Goal: Answer question/provide support: Share knowledge or assist other users

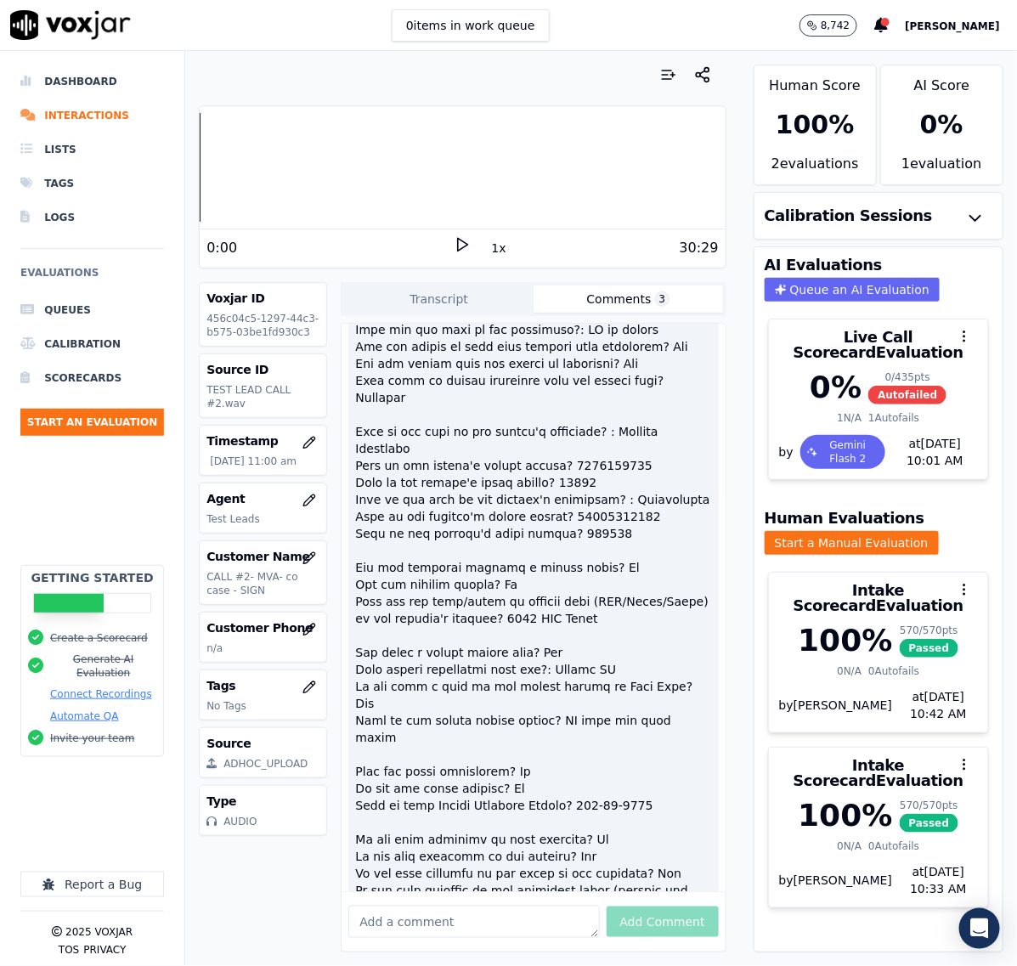
scroll to position [3823, 0]
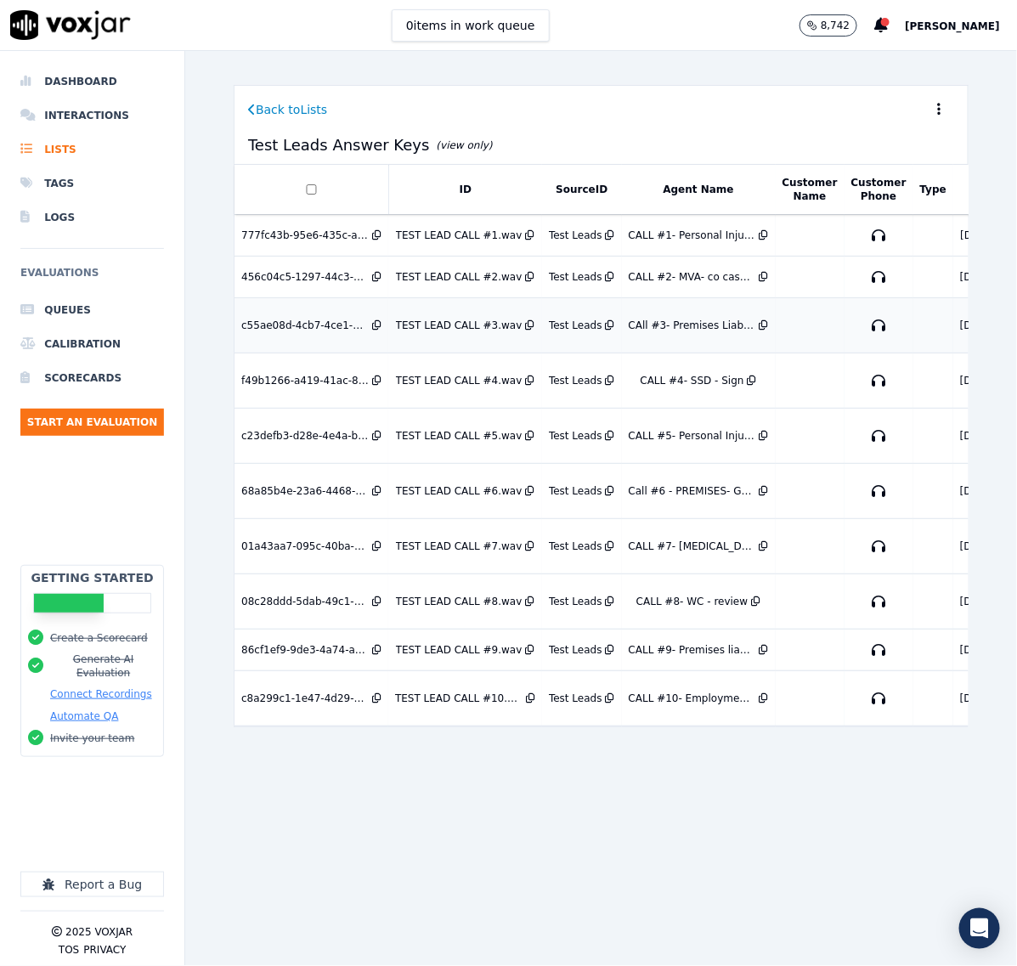
click at [312, 321] on div "c55ae08d-4cb7-4ce1-902f-dc8e2ef72b6a" at bounding box center [304, 326] width 127 height 14
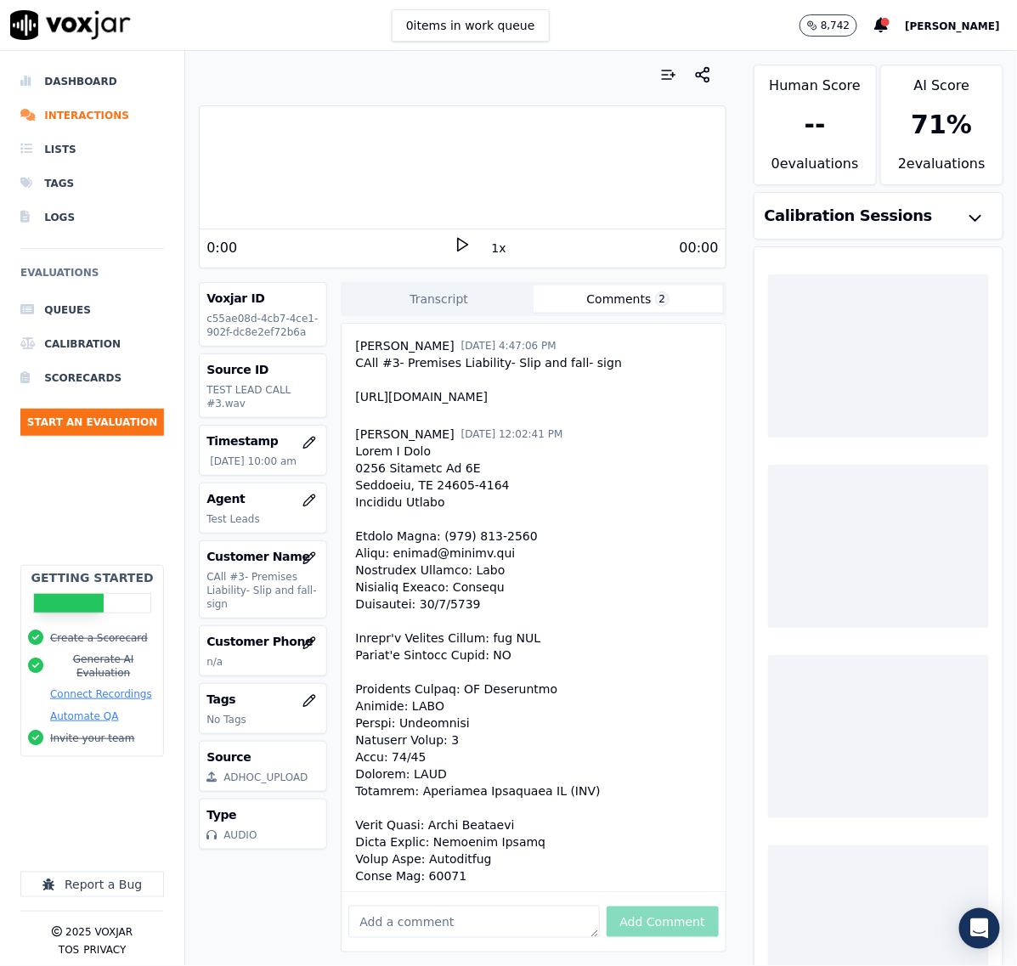
click at [568, 293] on button "Comments 2" at bounding box center [628, 298] width 189 height 27
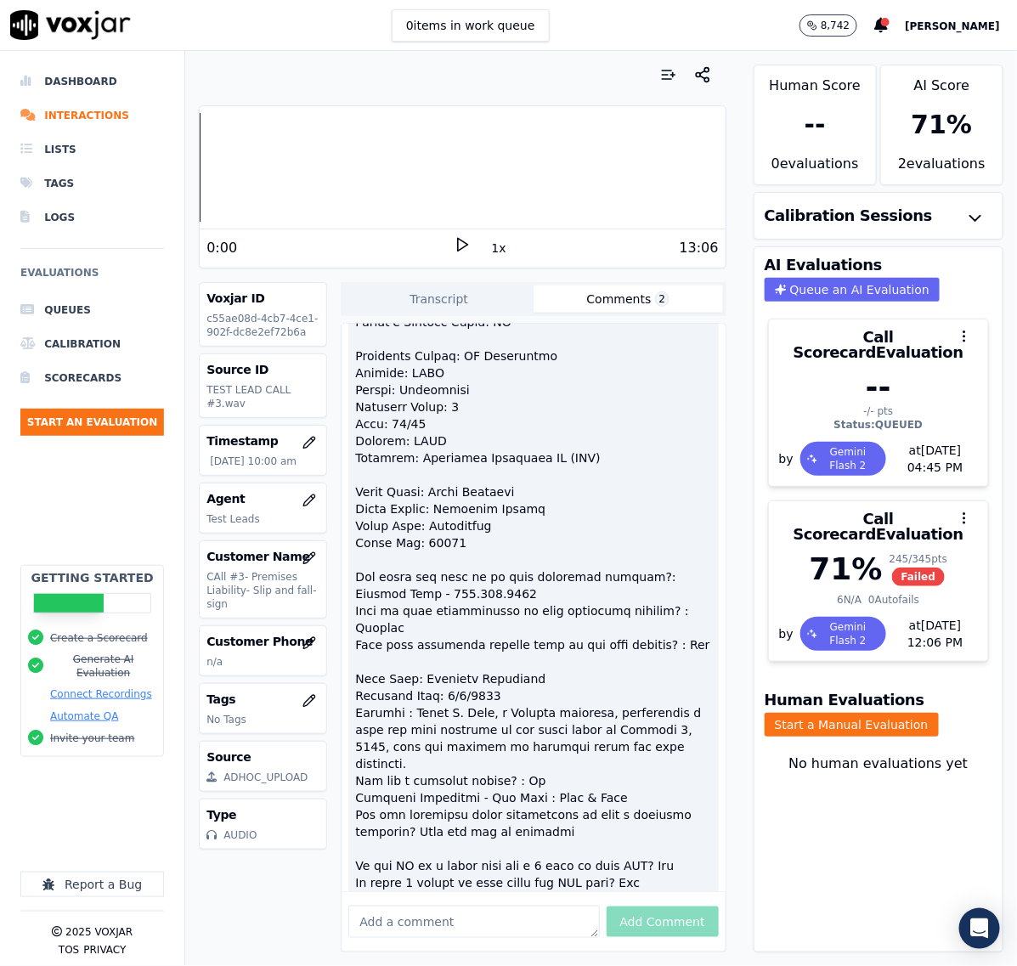
scroll to position [438, 0]
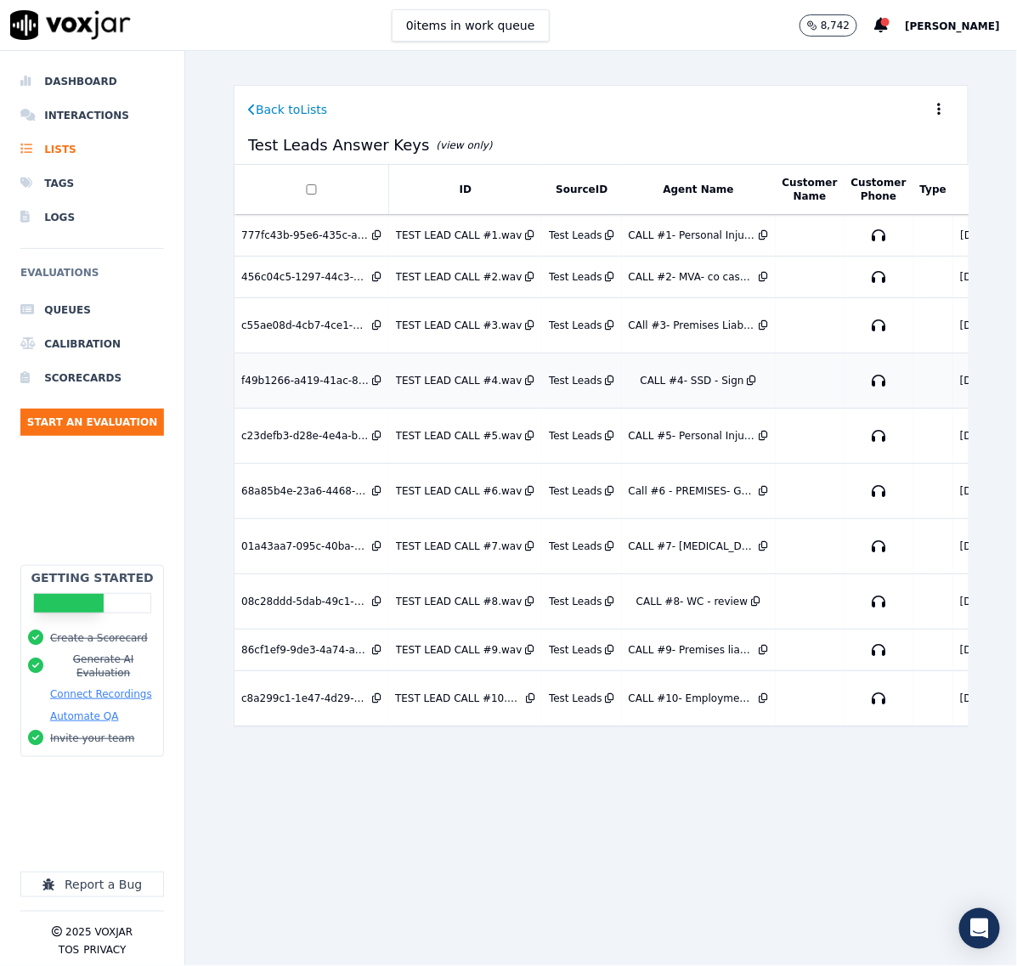
click at [648, 376] on div "CALL #4- SSD - Sign" at bounding box center [692, 381] width 104 height 14
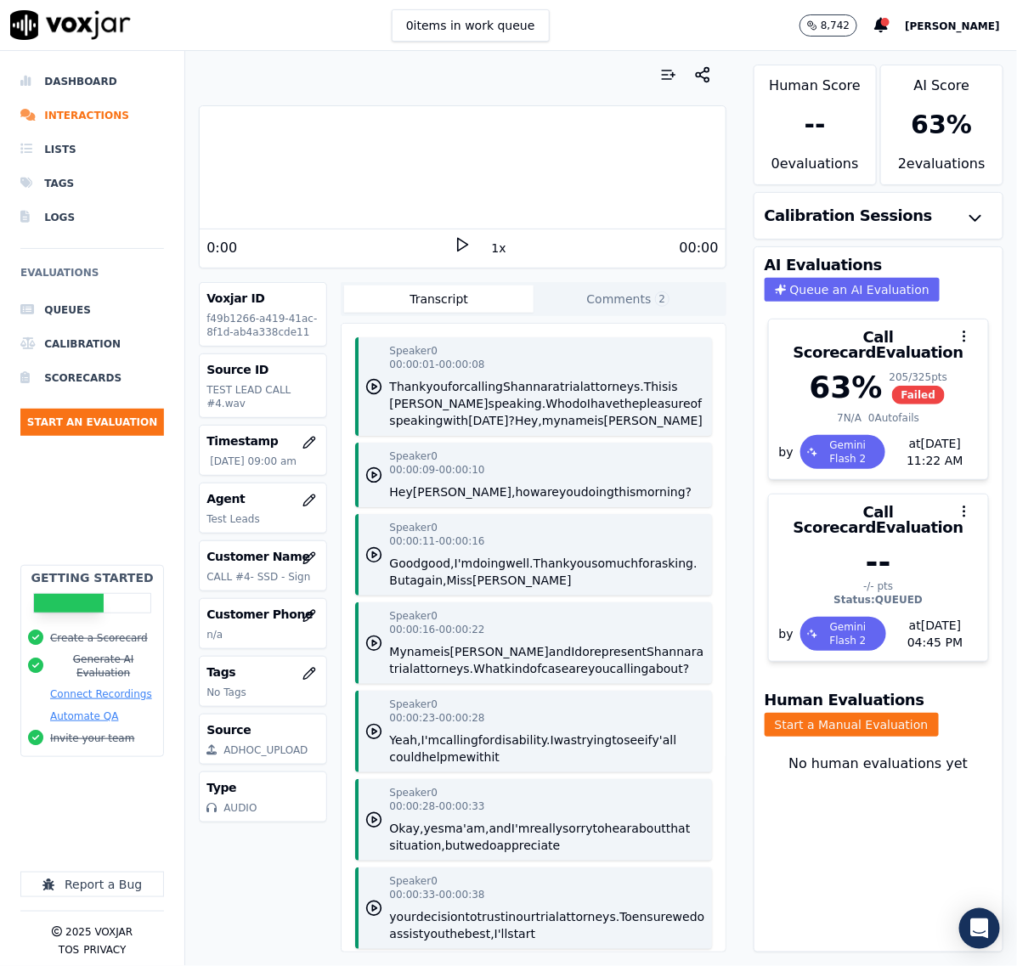
click at [567, 296] on button "Comments 2" at bounding box center [628, 298] width 189 height 27
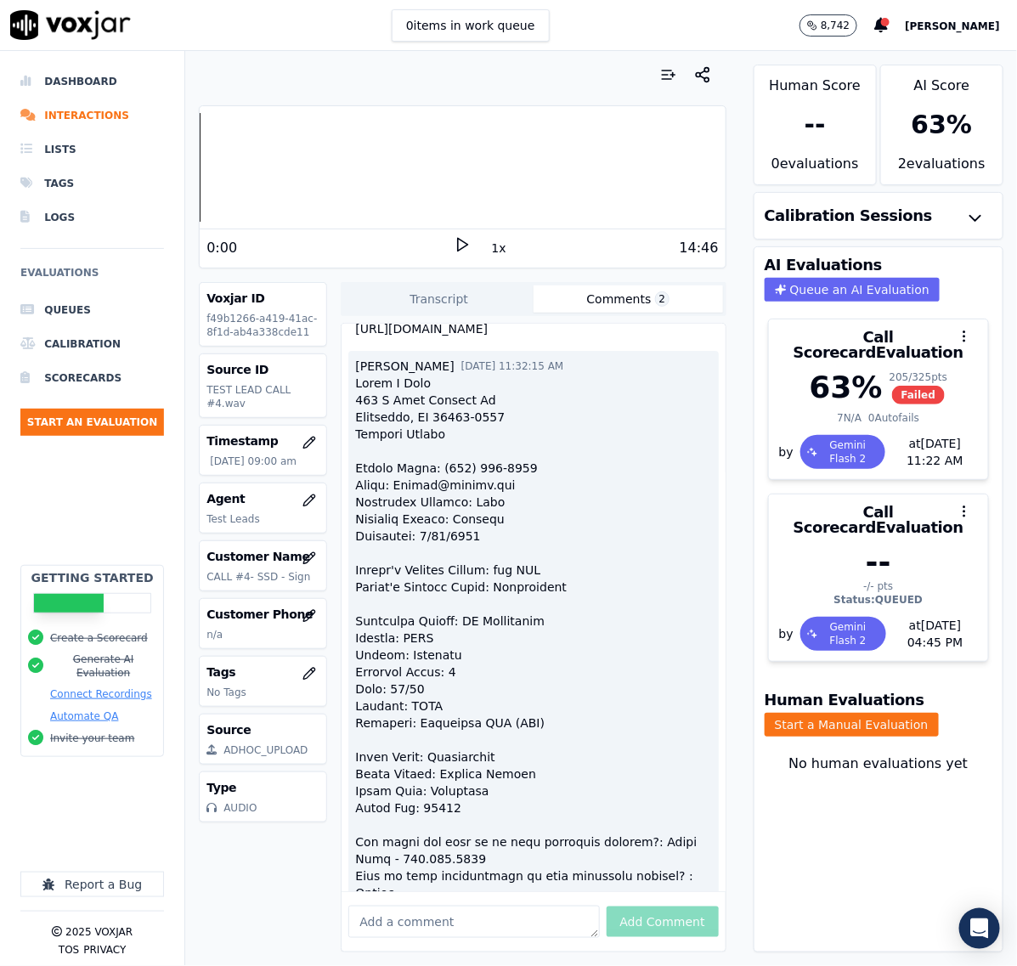
scroll to position [106, 0]
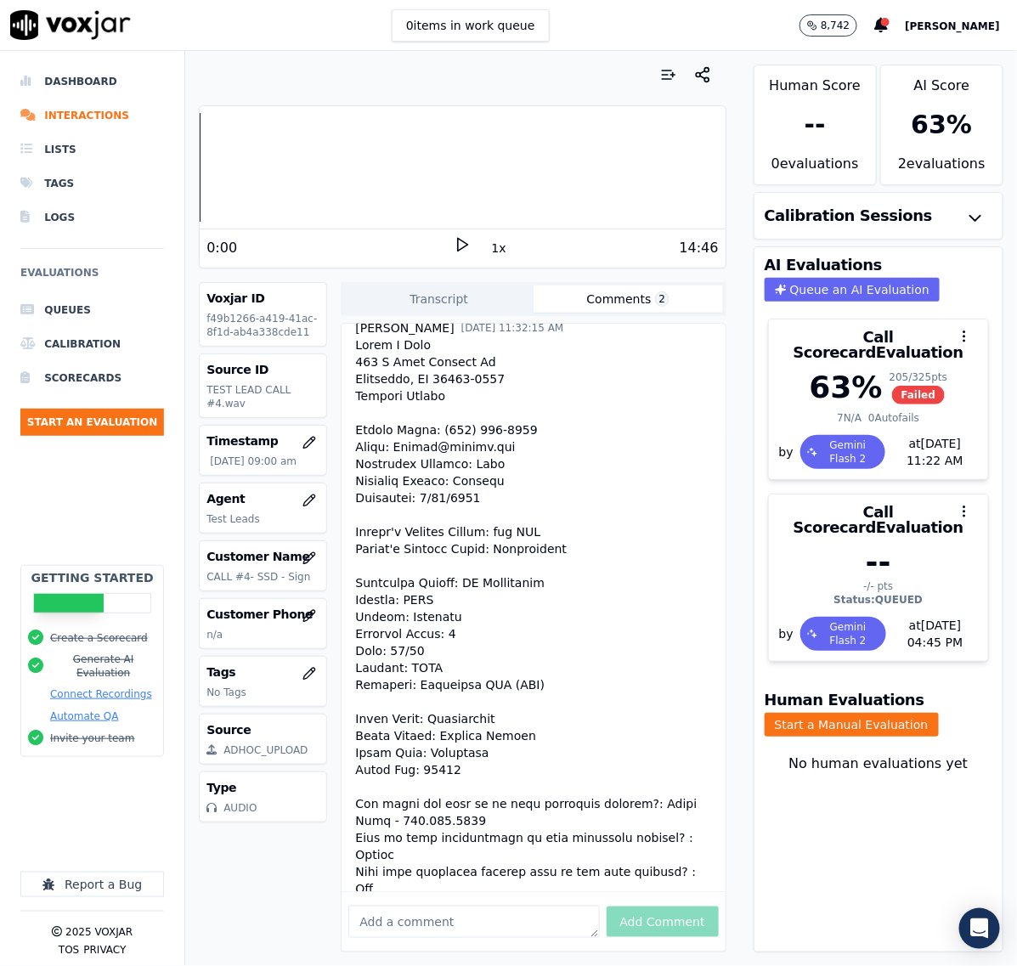
click at [765, 851] on div "AI Evaluations Queue an AI Evaluation Call Scorecard Evaluation 63 % 205 / 325 …" at bounding box center [879, 599] width 250 height 706
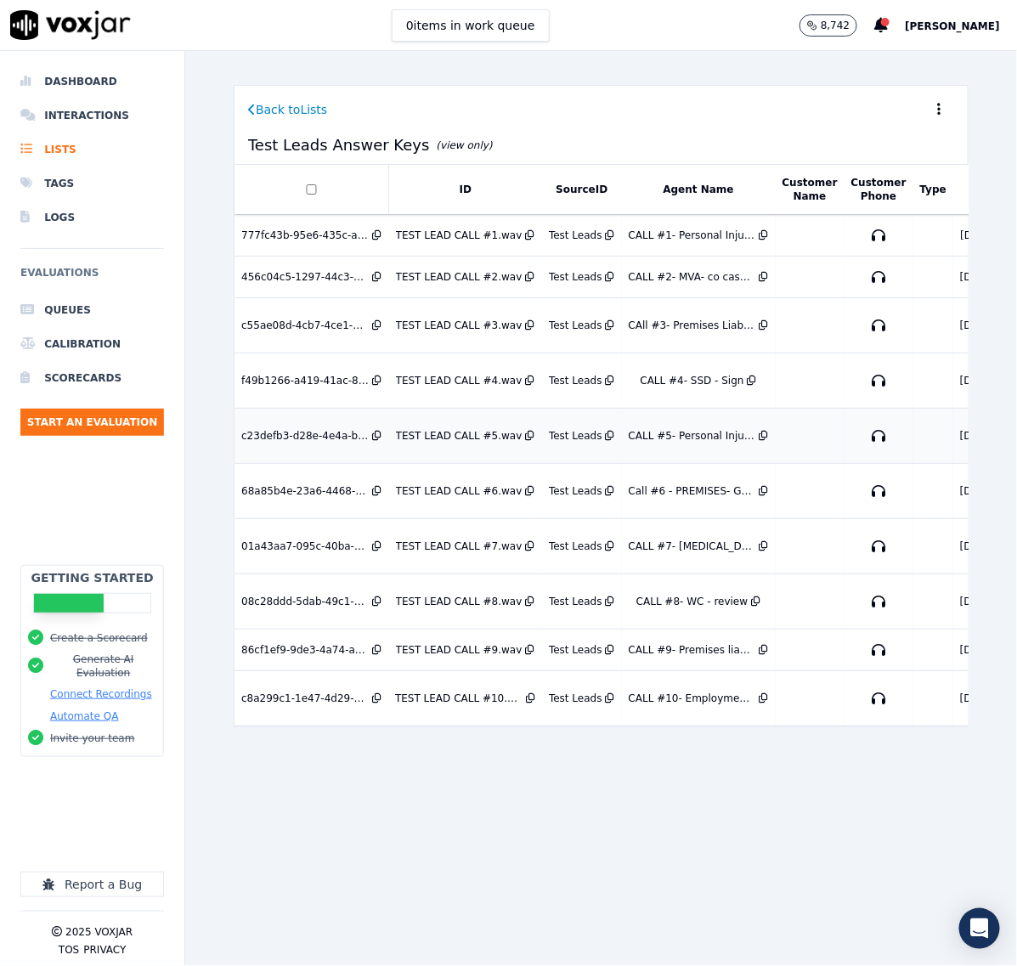
click at [455, 430] on div "TEST LEAD CALL #5.wav" at bounding box center [459, 436] width 127 height 14
click at [450, 489] on div "TEST LEAD CALL #6.wav" at bounding box center [459, 491] width 127 height 14
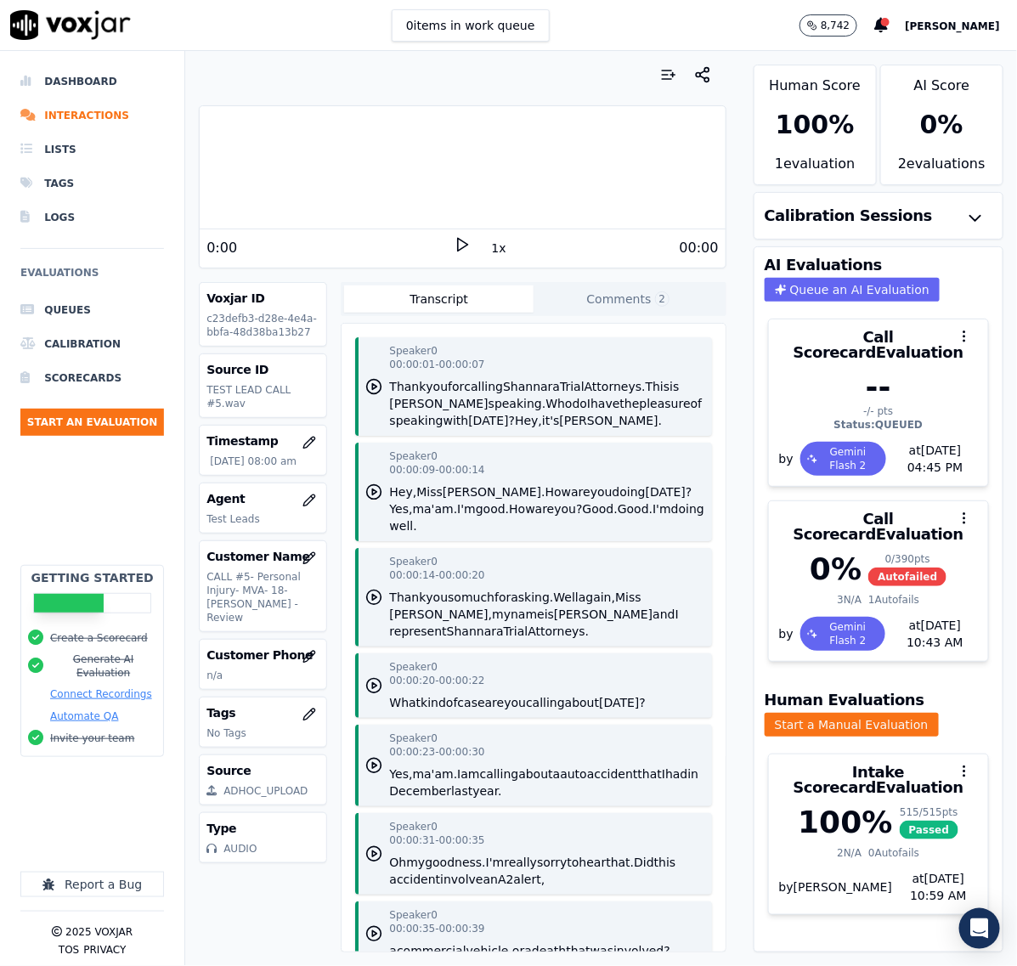
scroll to position [106, 0]
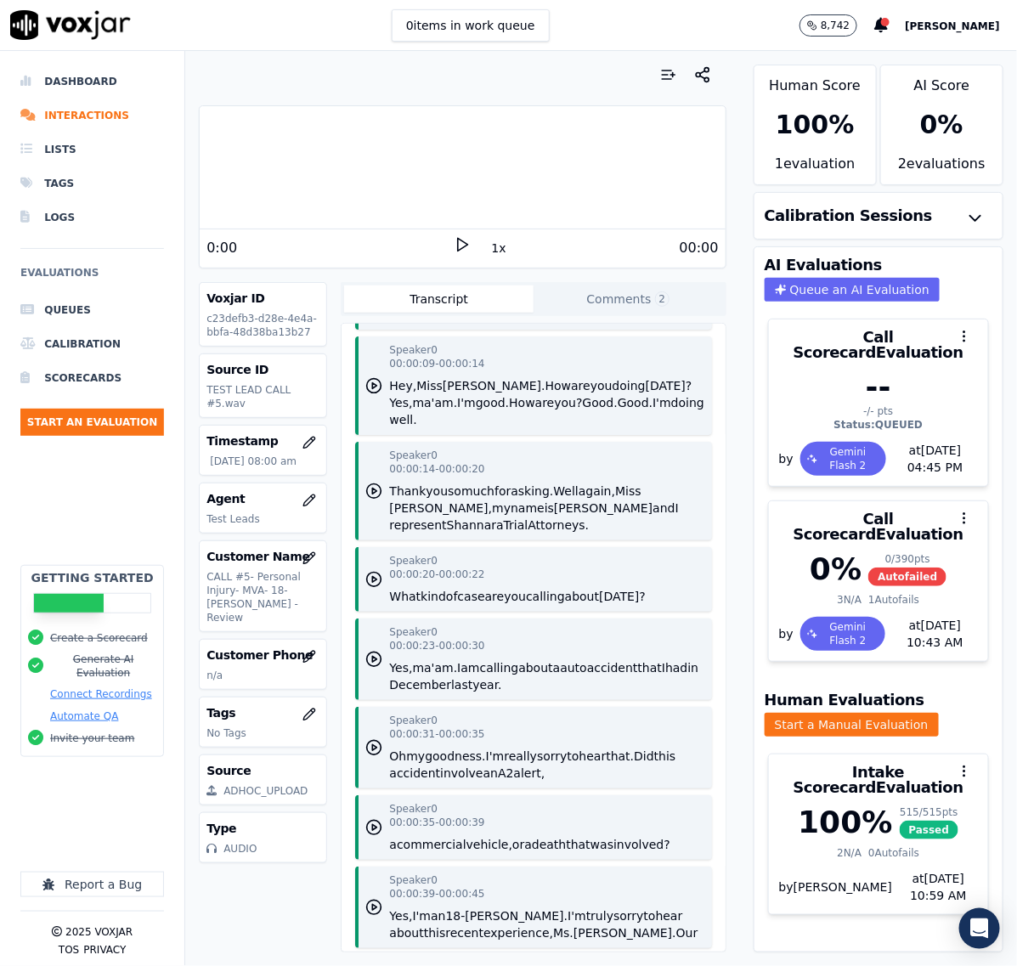
click at [584, 303] on button "Comments 2" at bounding box center [628, 298] width 189 height 27
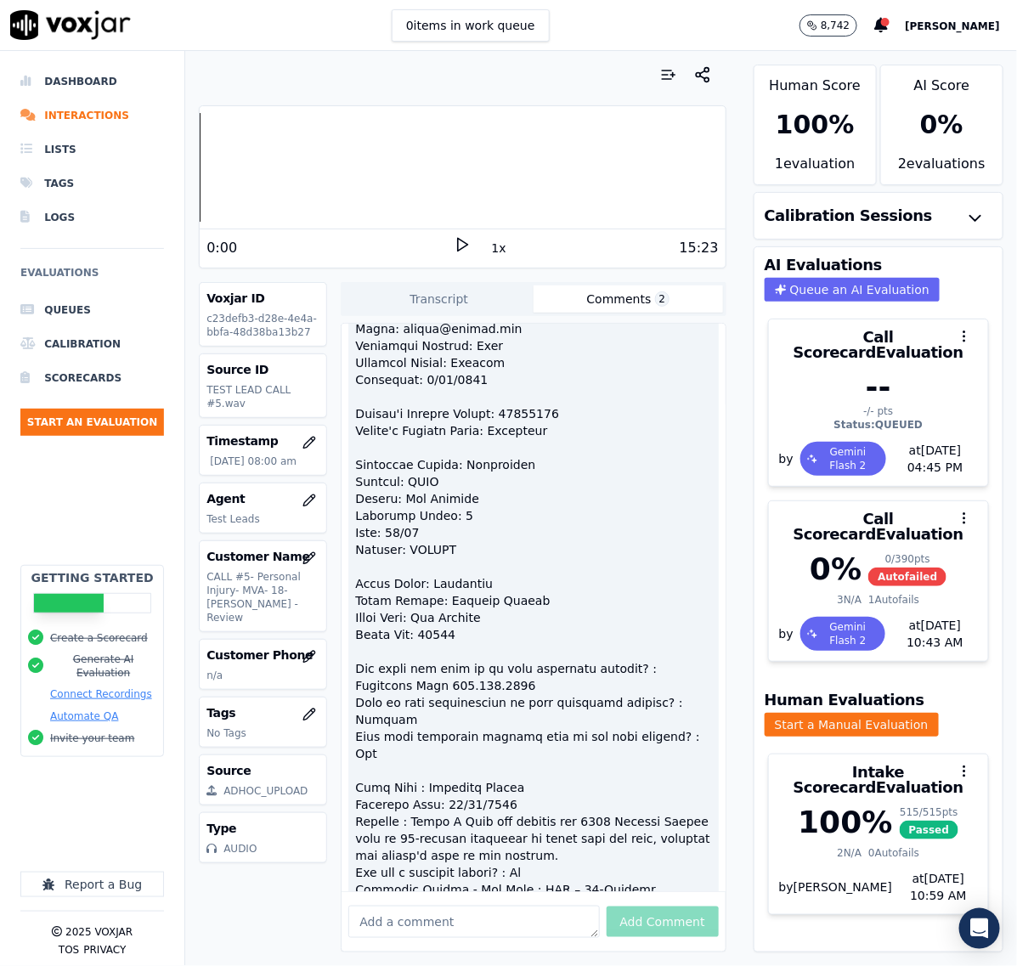
scroll to position [0, 0]
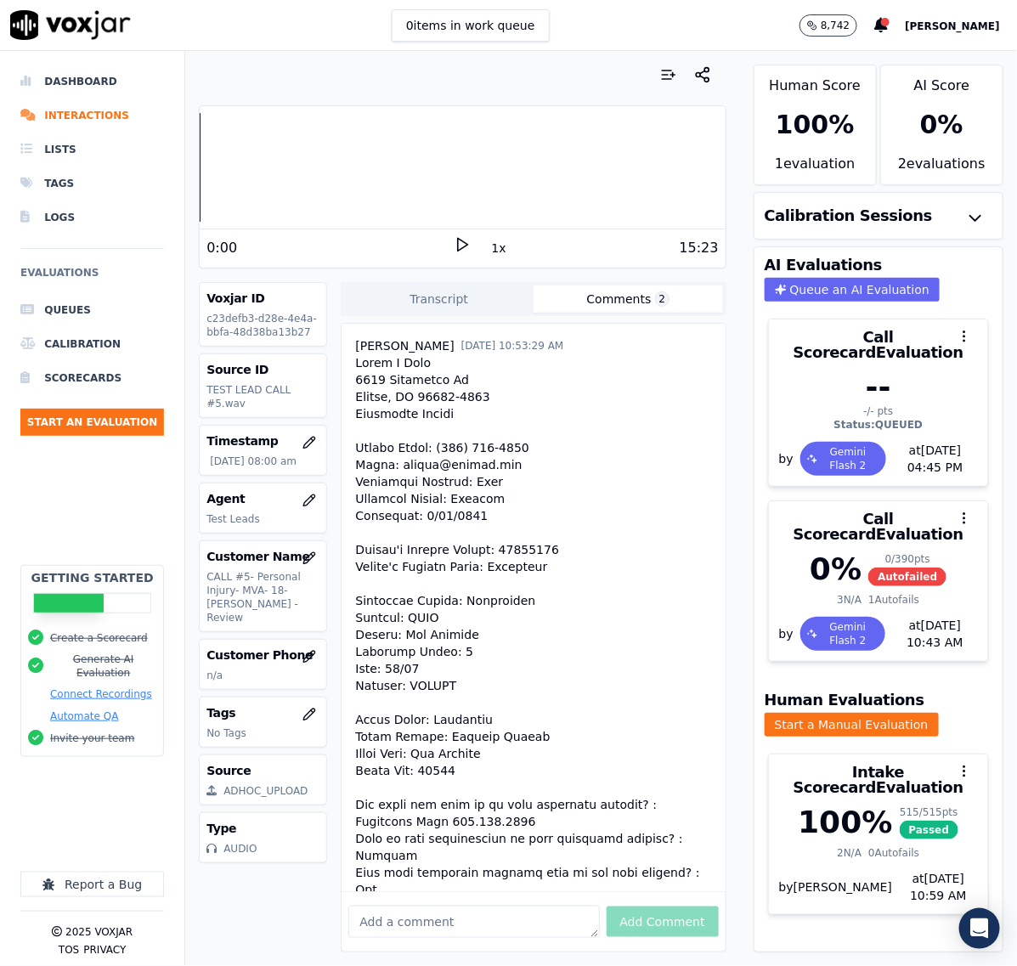
click at [450, 906] on textarea at bounding box center [473, 922] width 251 height 32
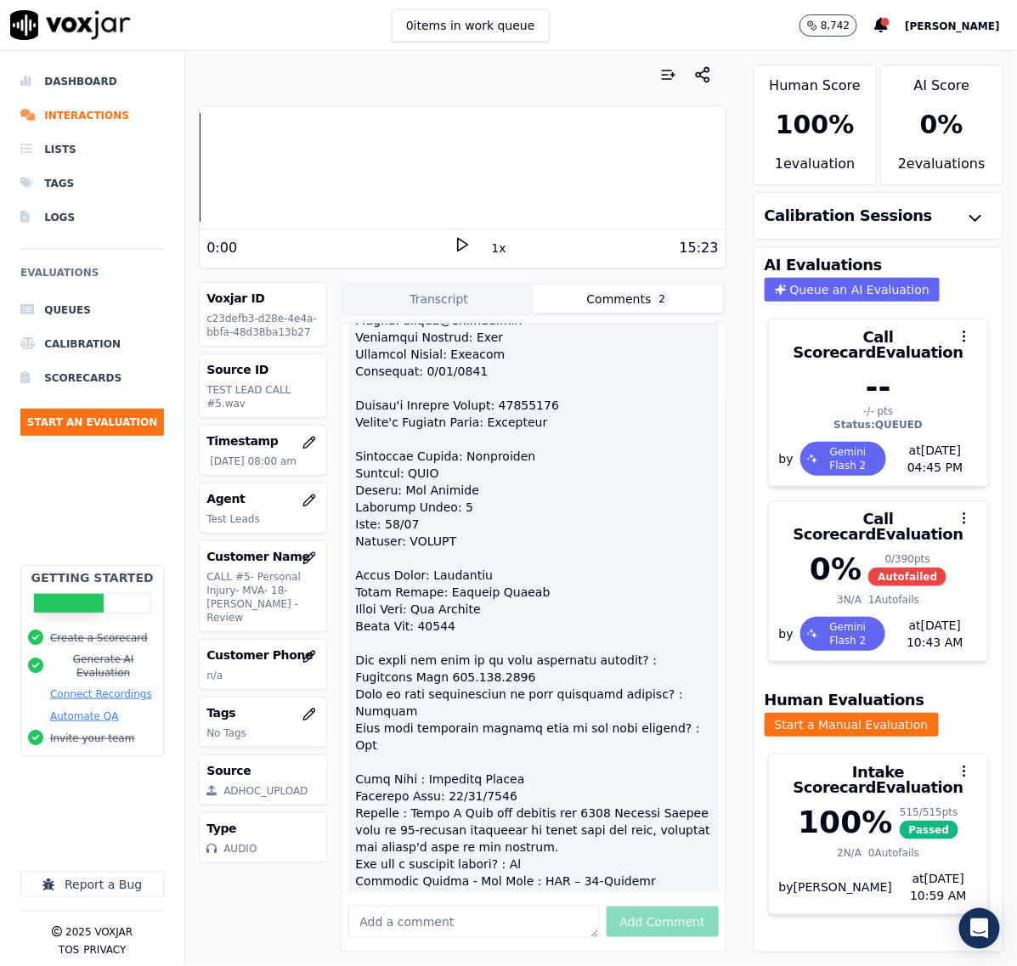
scroll to position [212, 0]
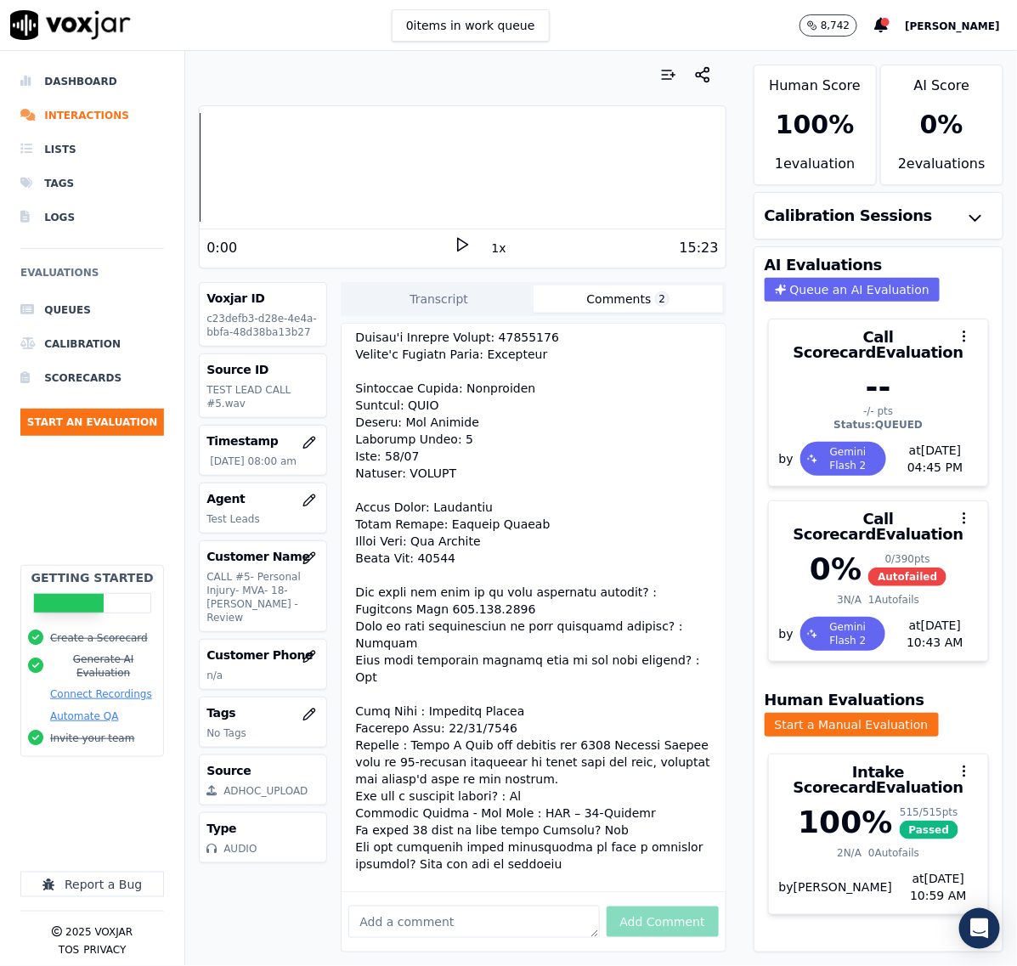
click at [395, 906] on textarea at bounding box center [473, 922] width 251 height 32
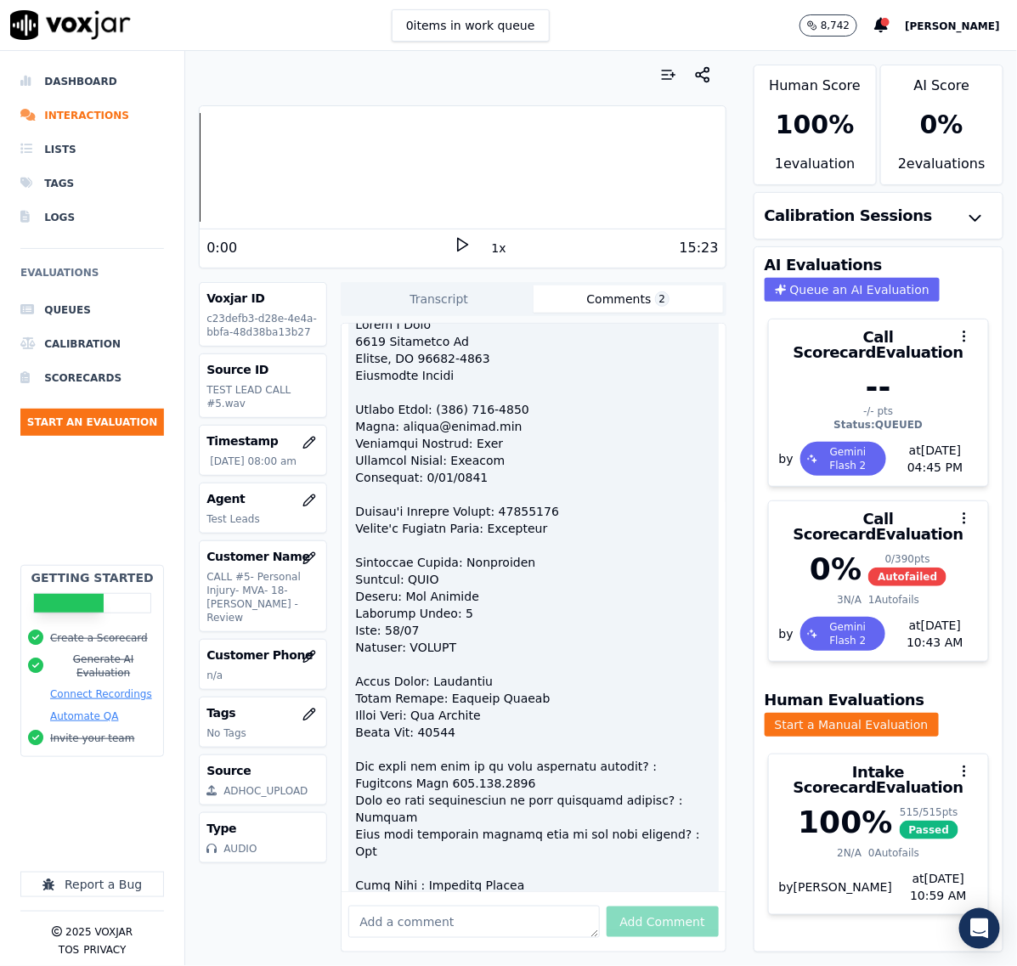
scroll to position [0, 0]
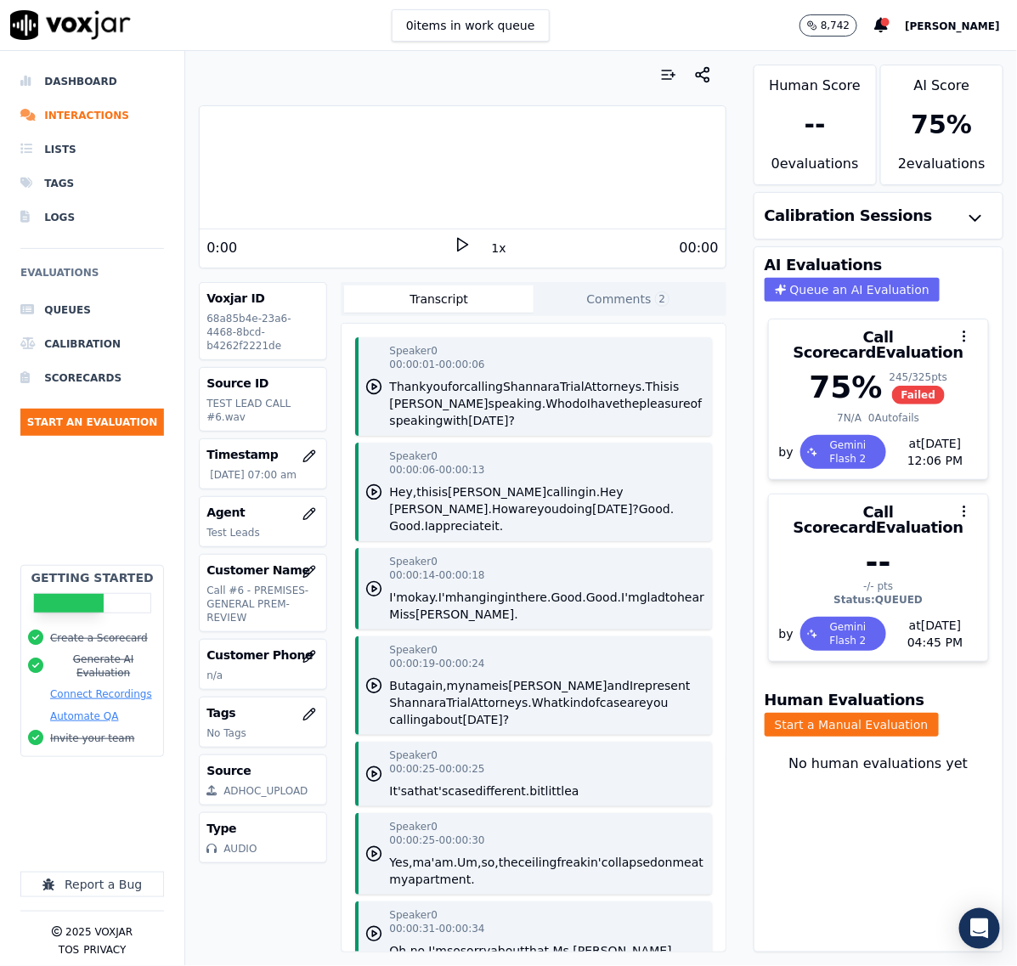
click at [588, 286] on button "Comments 2" at bounding box center [628, 298] width 189 height 27
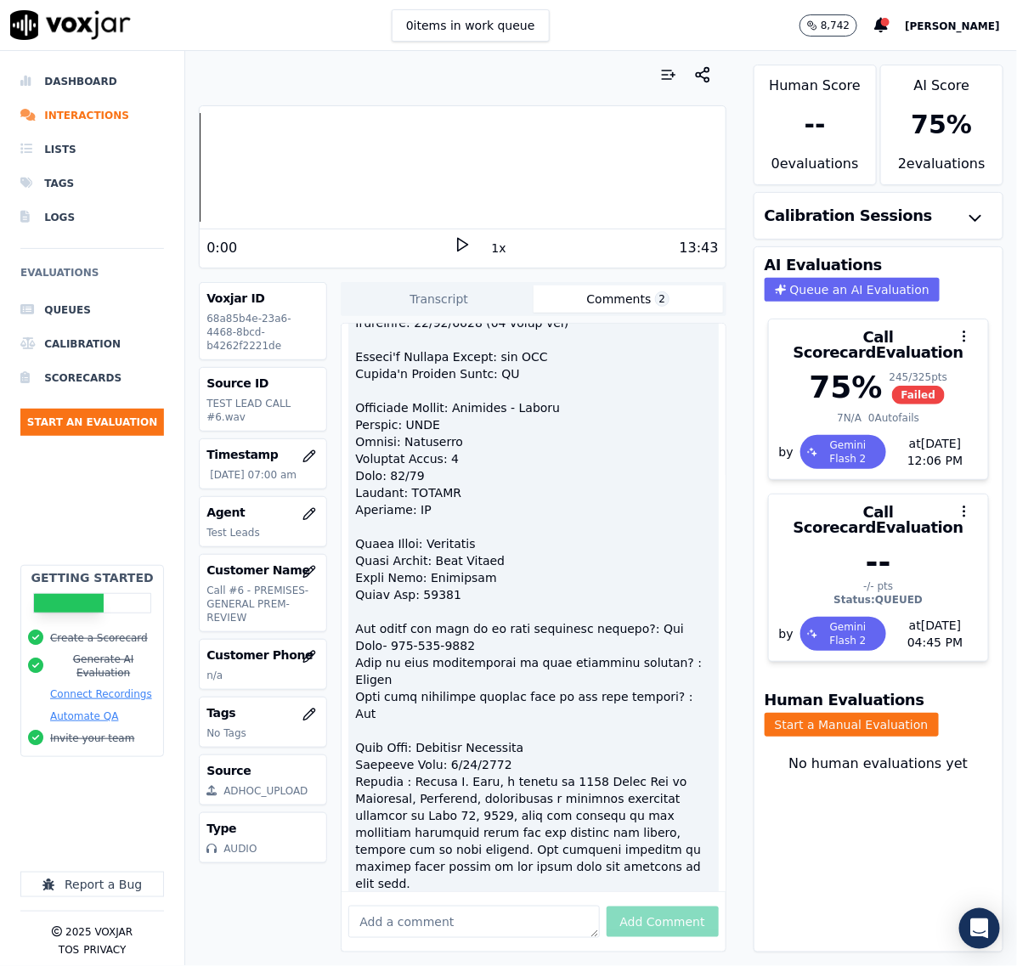
scroll to position [319, 0]
